Goal: Find contact information: Find contact information

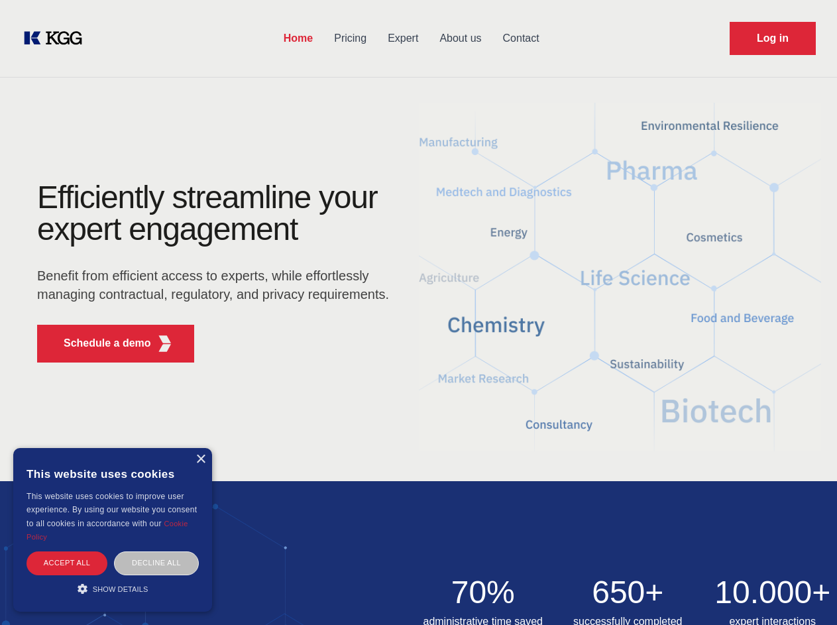
click at [418, 312] on div "Efficiently streamline your expert engagement Benefit from efficient access to …" at bounding box center [217, 276] width 403 height 191
click at [99, 343] on p "Schedule a demo" at bounding box center [107, 343] width 87 height 16
click at [200, 459] on div "× This website uses cookies This website uses cookies to improve user experienc…" at bounding box center [112, 530] width 199 height 164
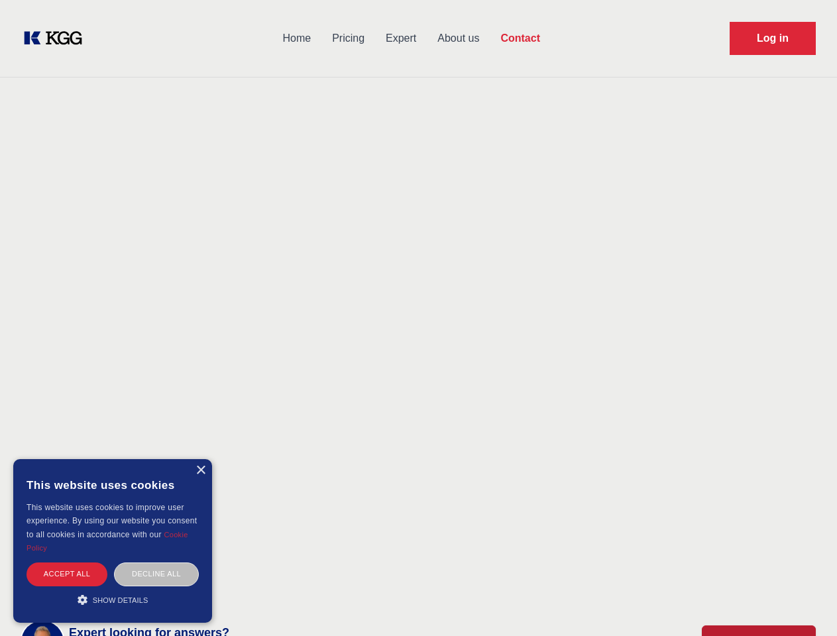
click at [67, 562] on div "Accept all" at bounding box center [66, 573] width 81 height 23
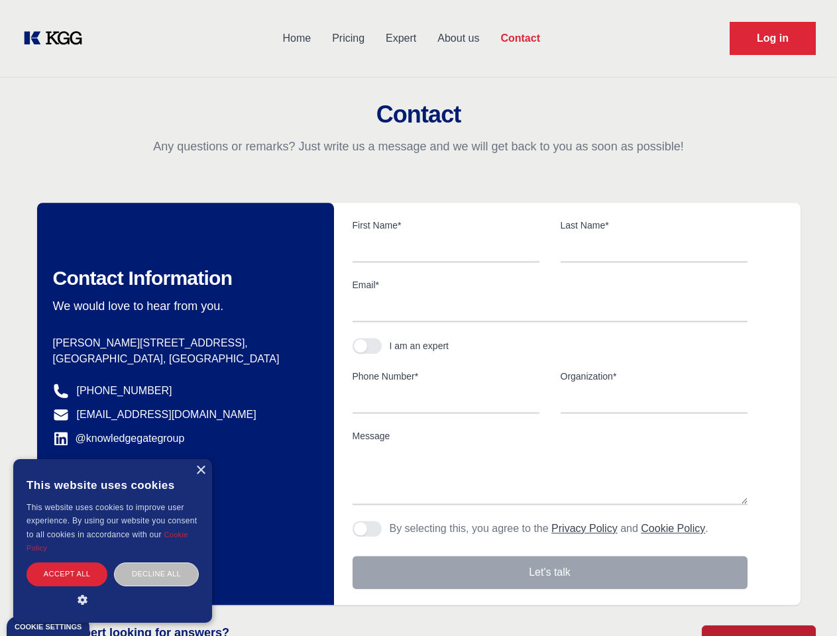
click at [156, 562] on div "Decline all" at bounding box center [156, 573] width 85 height 23
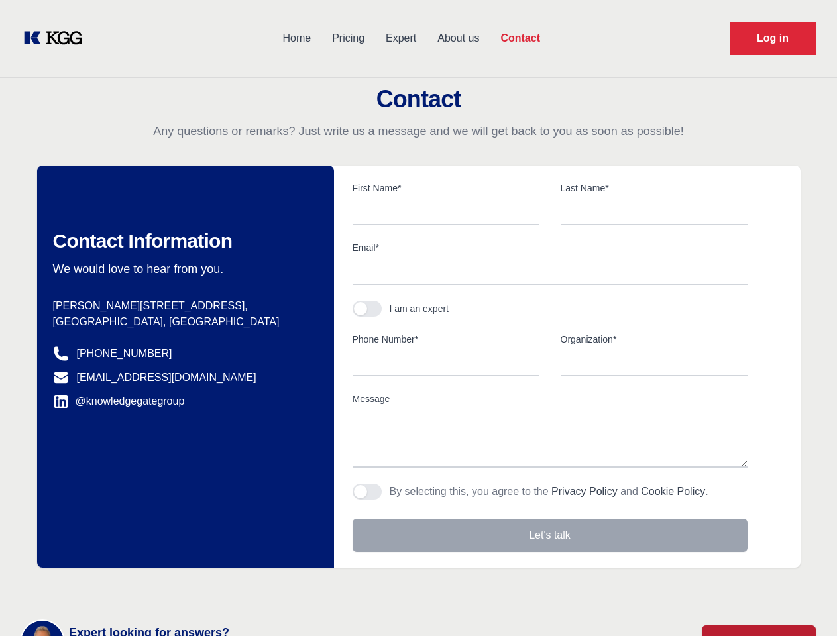
click at [113, 588] on main "Contact Any questions or remarks? Just write us a message and we will get back …" at bounding box center [418, 344] width 837 height 689
